Goal: Information Seeking & Learning: Check status

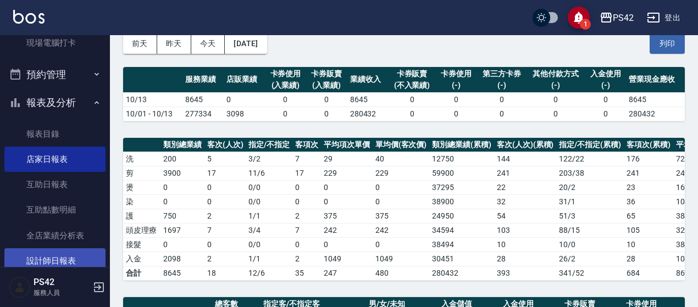
scroll to position [275, 0]
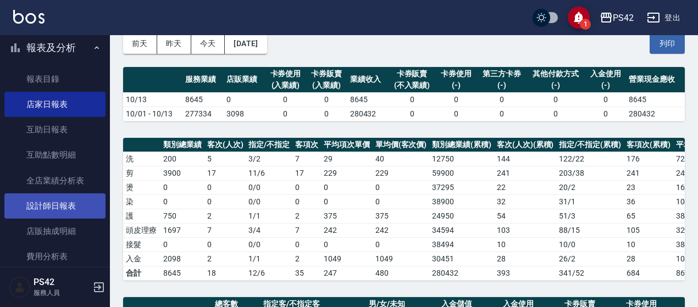
click at [59, 216] on link "設計師日報表" at bounding box center [54, 205] width 101 height 25
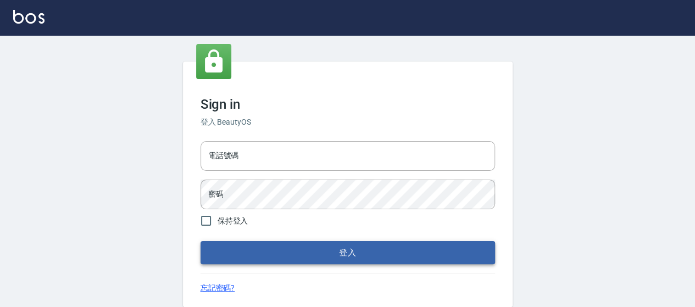
type input "0426657169"
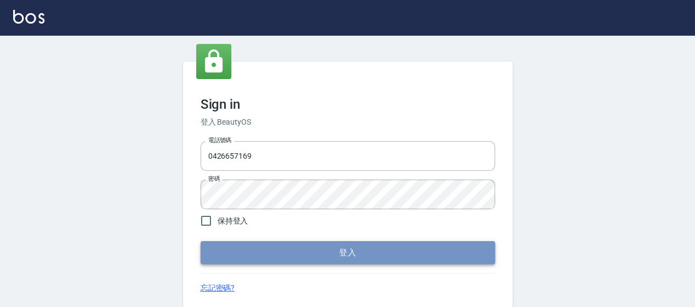
click at [348, 251] on button "登入" at bounding box center [348, 252] width 294 height 23
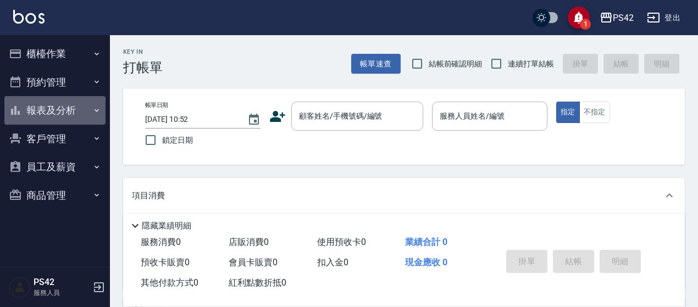
click at [47, 112] on button "報表及分析" at bounding box center [54, 110] width 101 height 29
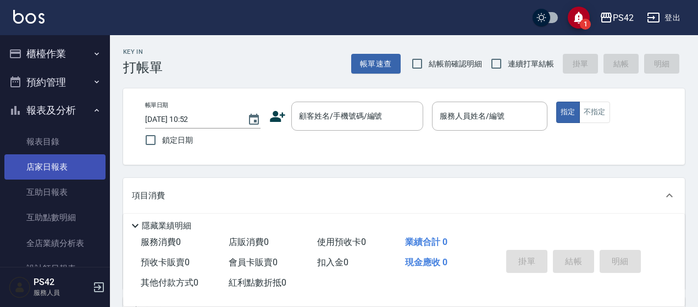
scroll to position [110, 0]
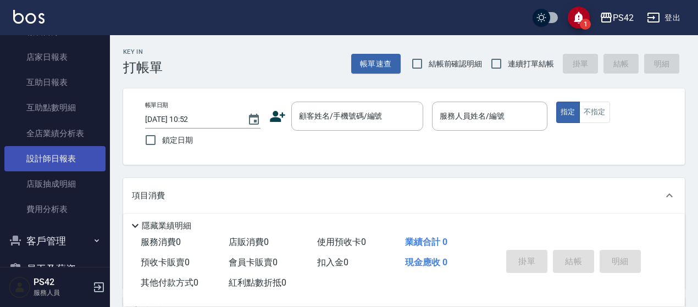
click at [52, 164] on link "設計師日報表" at bounding box center [54, 158] width 101 height 25
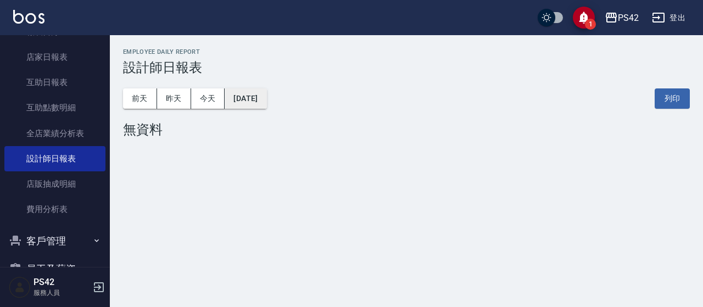
click at [266, 103] on button "[DATE]" at bounding box center [246, 98] width 42 height 20
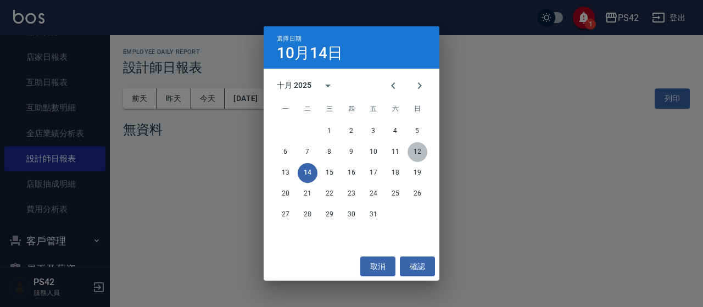
click at [421, 150] on button "12" at bounding box center [418, 152] width 20 height 20
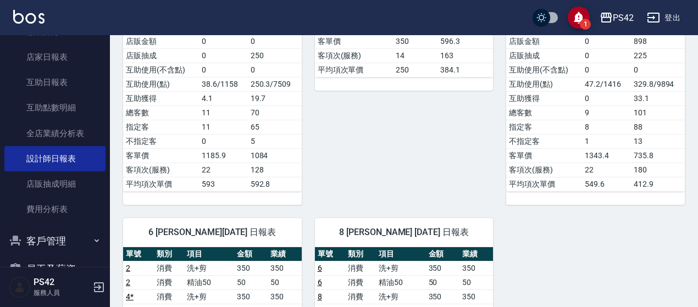
scroll to position [440, 0]
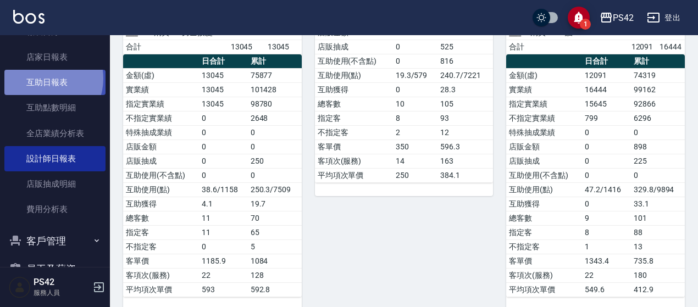
click at [44, 79] on link "互助日報表" at bounding box center [54, 82] width 101 height 25
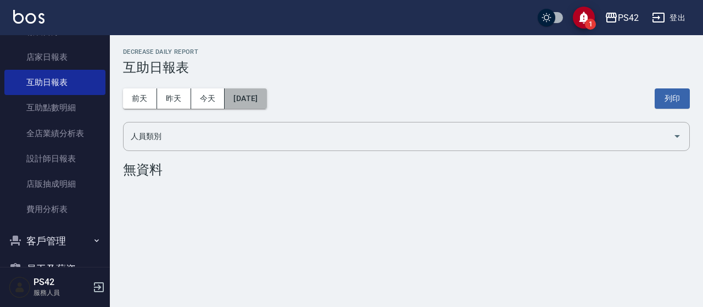
click at [259, 98] on button "[DATE]" at bounding box center [246, 98] width 42 height 20
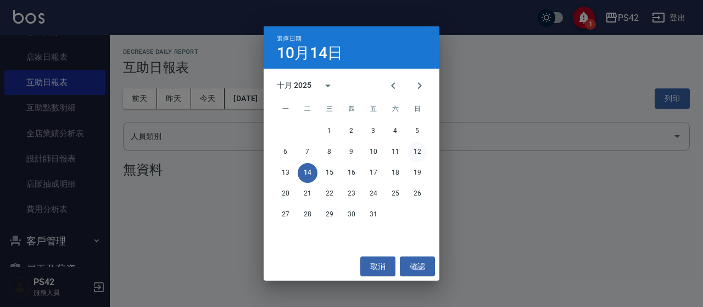
click at [421, 147] on button "12" at bounding box center [418, 152] width 20 height 20
